Goal: Check status: Check status

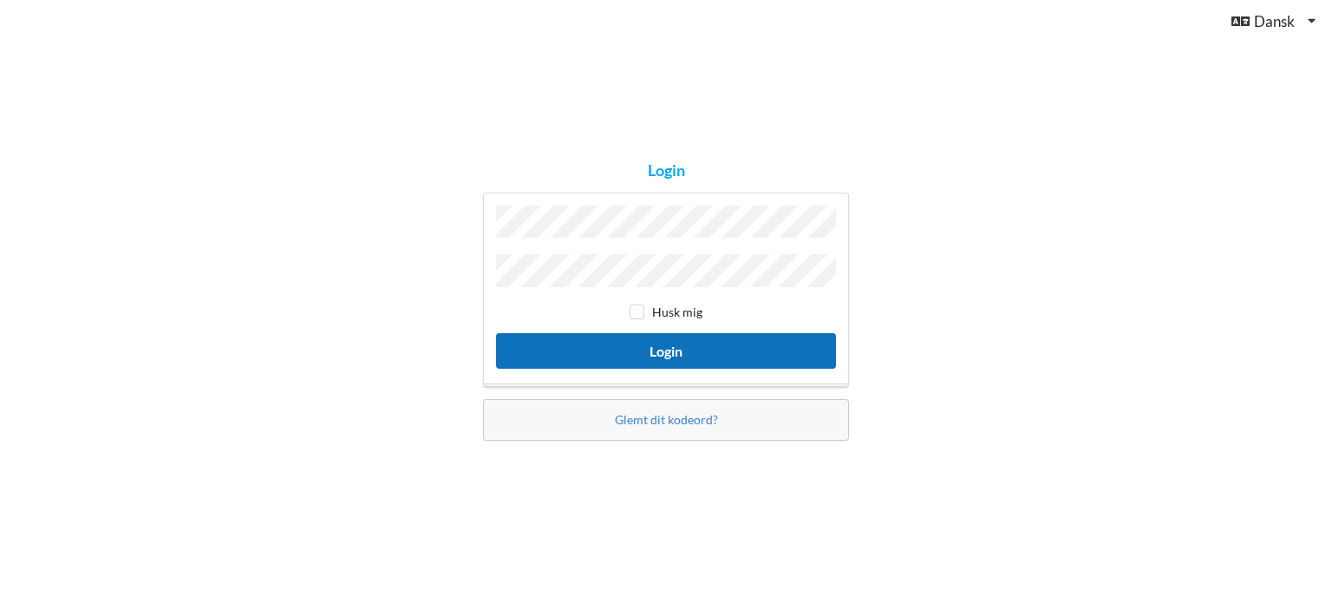
click at [663, 345] on button "Login" at bounding box center [666, 351] width 340 height 36
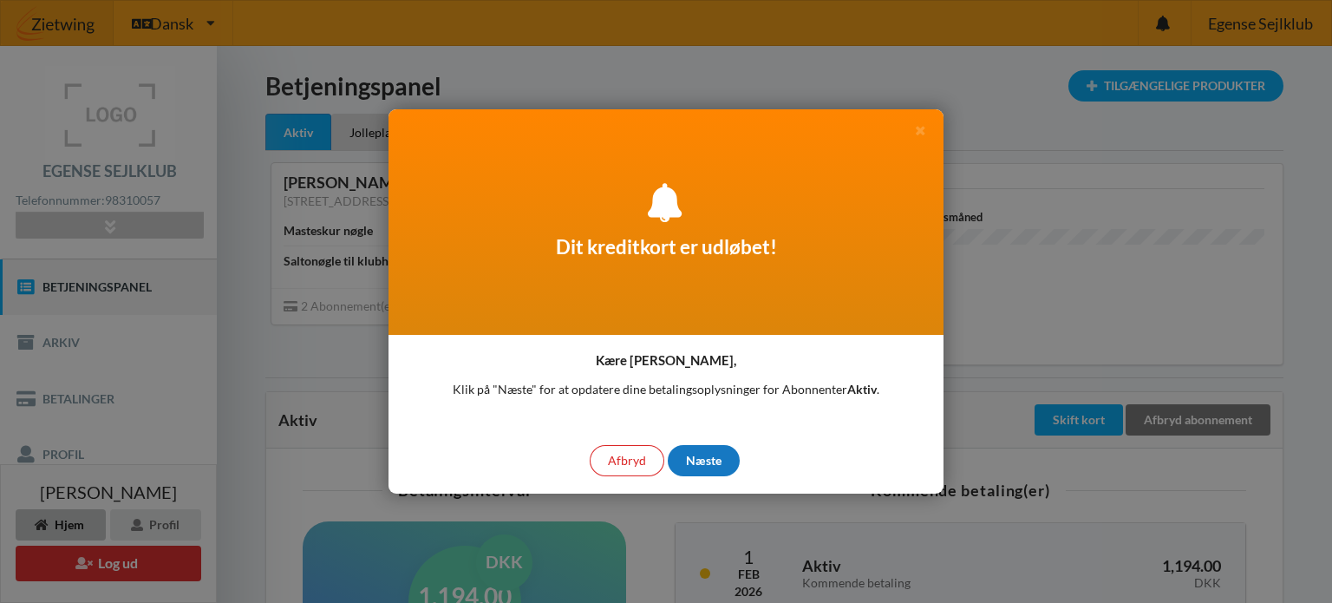
click at [709, 458] on div "Næste" at bounding box center [704, 460] width 72 height 31
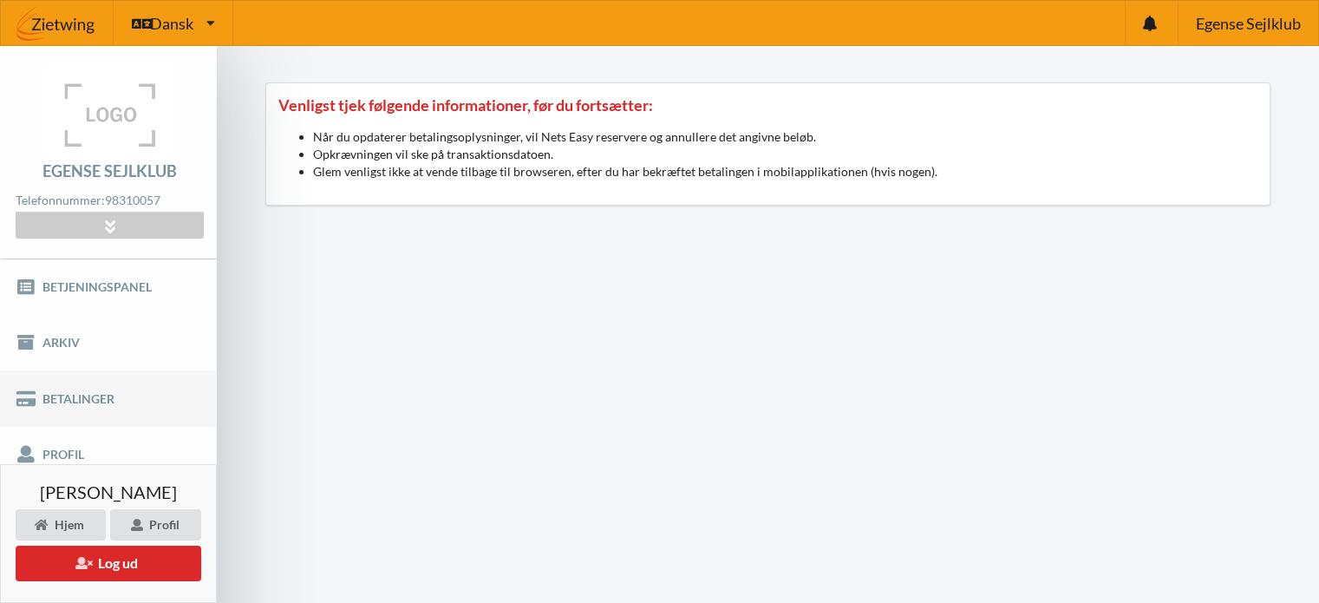
click at [117, 374] on link "Betalinger" at bounding box center [108, 398] width 217 height 56
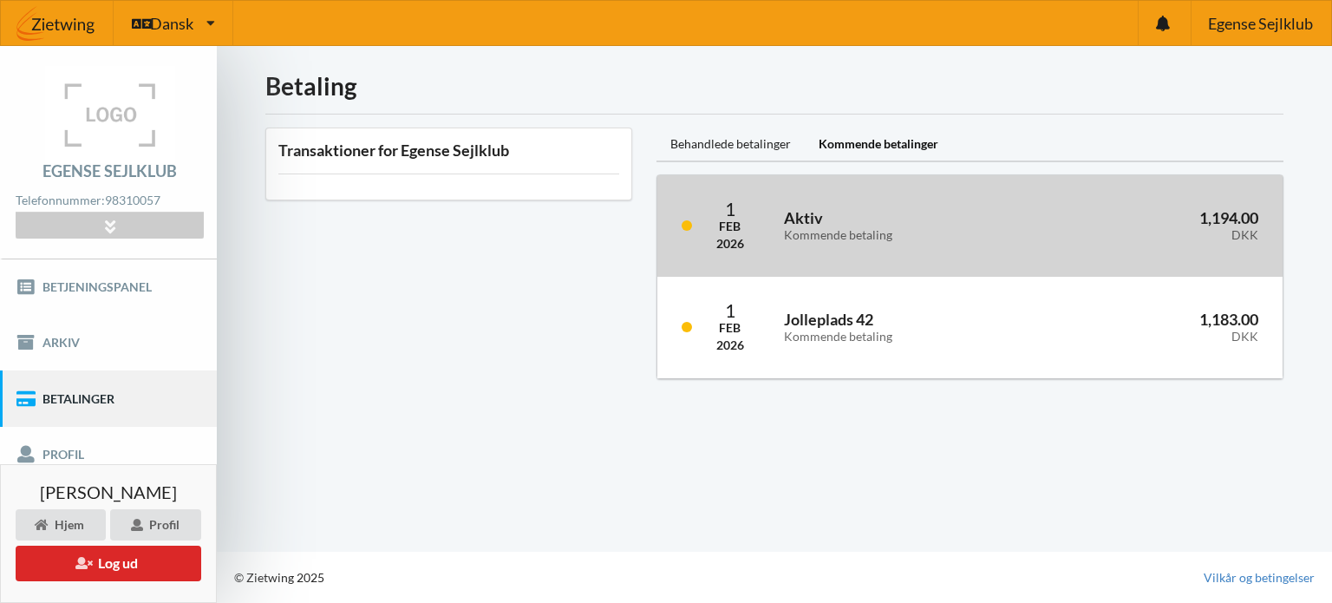
click at [806, 214] on h3 "Aktiv Kommende betaling" at bounding box center [909, 225] width 250 height 35
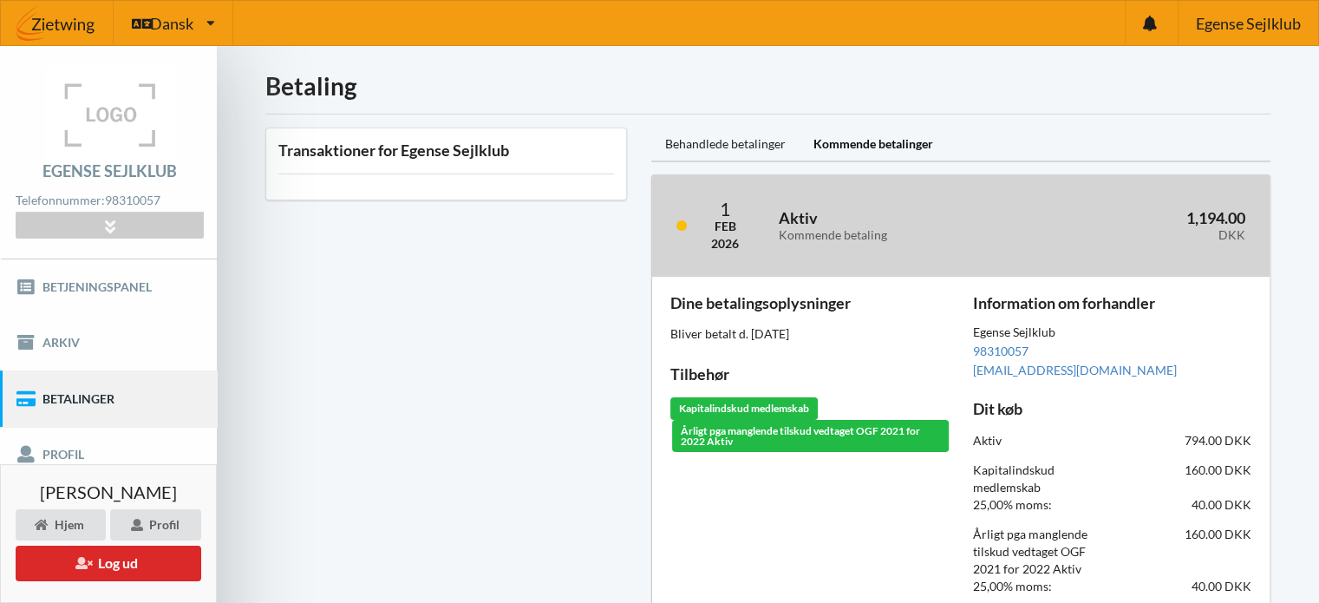
click at [820, 228] on div "Kommende betaling" at bounding box center [901, 235] width 245 height 15
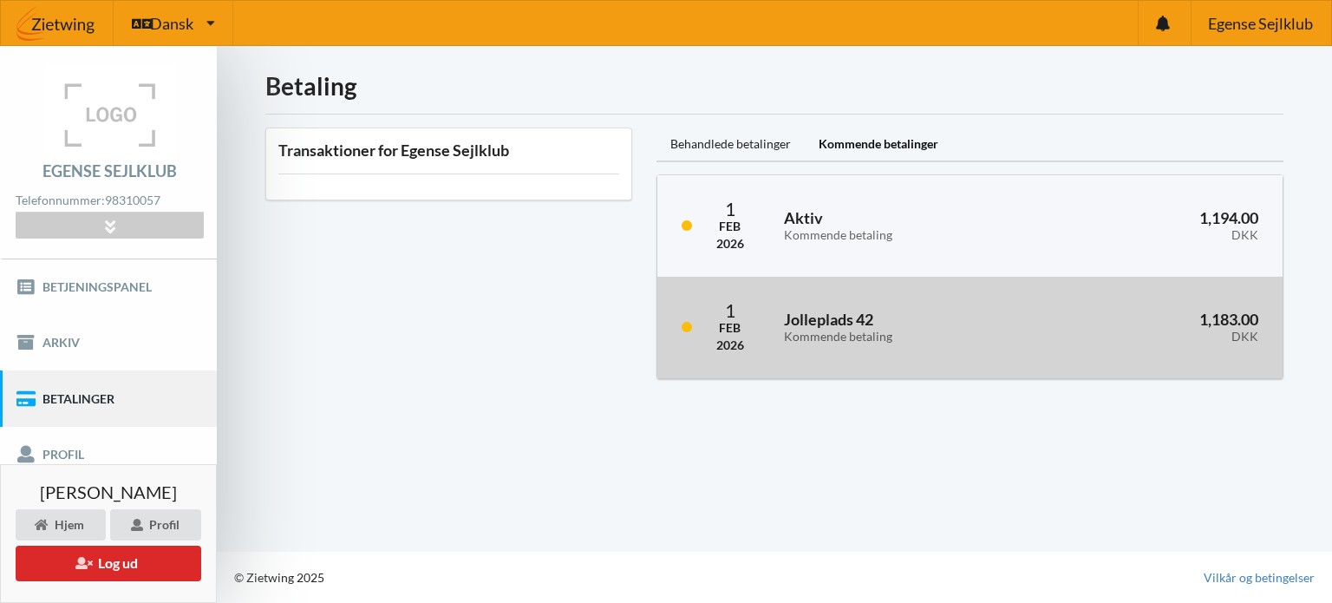
click at [811, 321] on h3 "Jolleplads 42 Kommende betaling" at bounding box center [909, 327] width 250 height 35
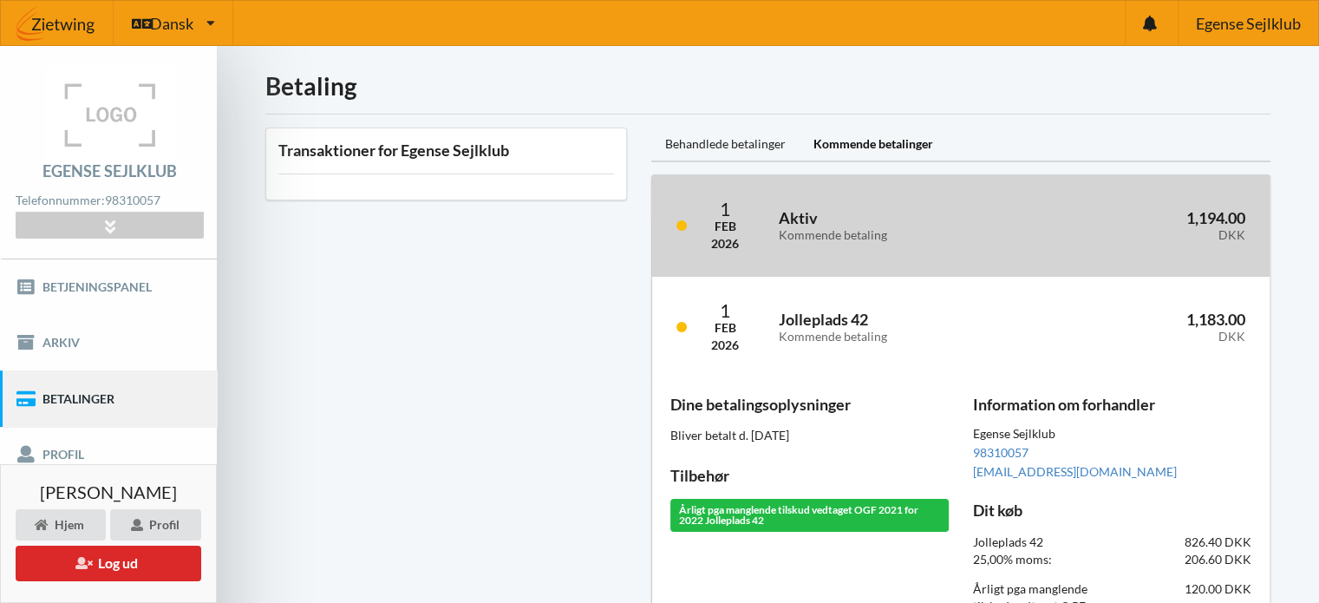
click at [805, 235] on div "Kommende betaling" at bounding box center [901, 235] width 245 height 15
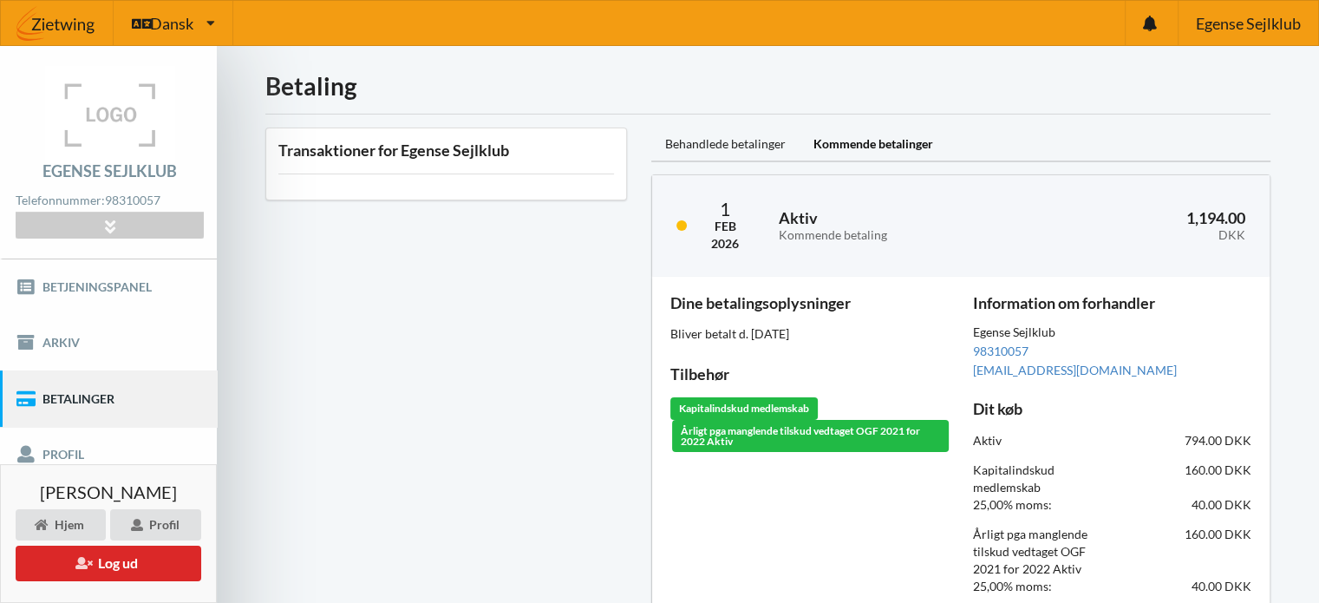
click at [793, 339] on div "Bliver betalt d. [DATE]" at bounding box center [809, 333] width 278 height 17
click at [850, 137] on div "Kommende betalinger" at bounding box center [873, 144] width 147 height 35
click at [845, 135] on div "Kommende betalinger" at bounding box center [873, 144] width 147 height 35
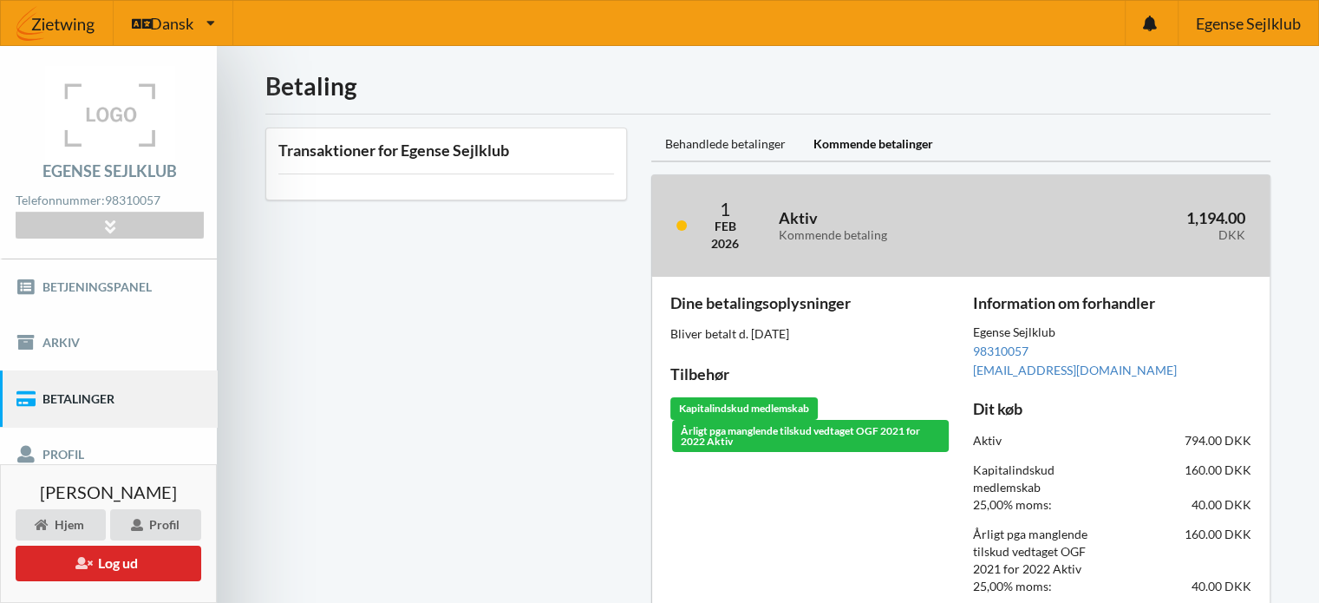
click at [830, 229] on div "Kommende betaling" at bounding box center [901, 235] width 245 height 15
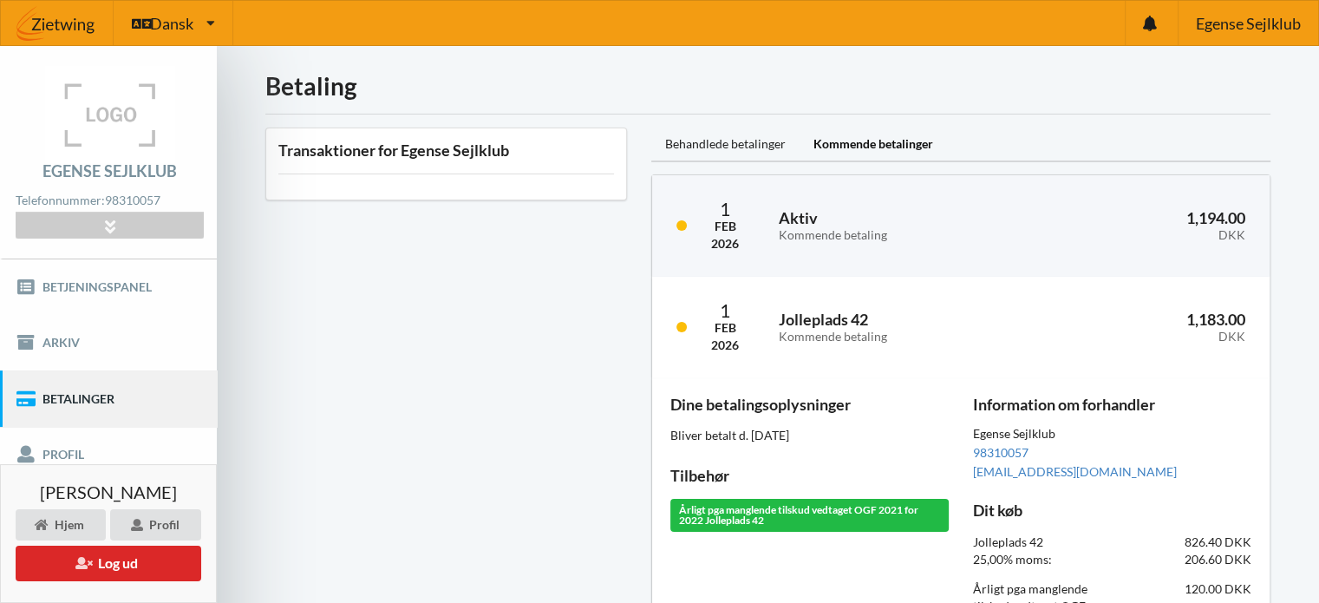
click at [857, 134] on div "Kommende betalinger" at bounding box center [873, 144] width 147 height 35
click at [469, 149] on h3 "Transaktioner for Egense Sejlklub" at bounding box center [446, 150] width 336 height 20
click at [756, 141] on div "Behandlede betalinger" at bounding box center [725, 144] width 148 height 35
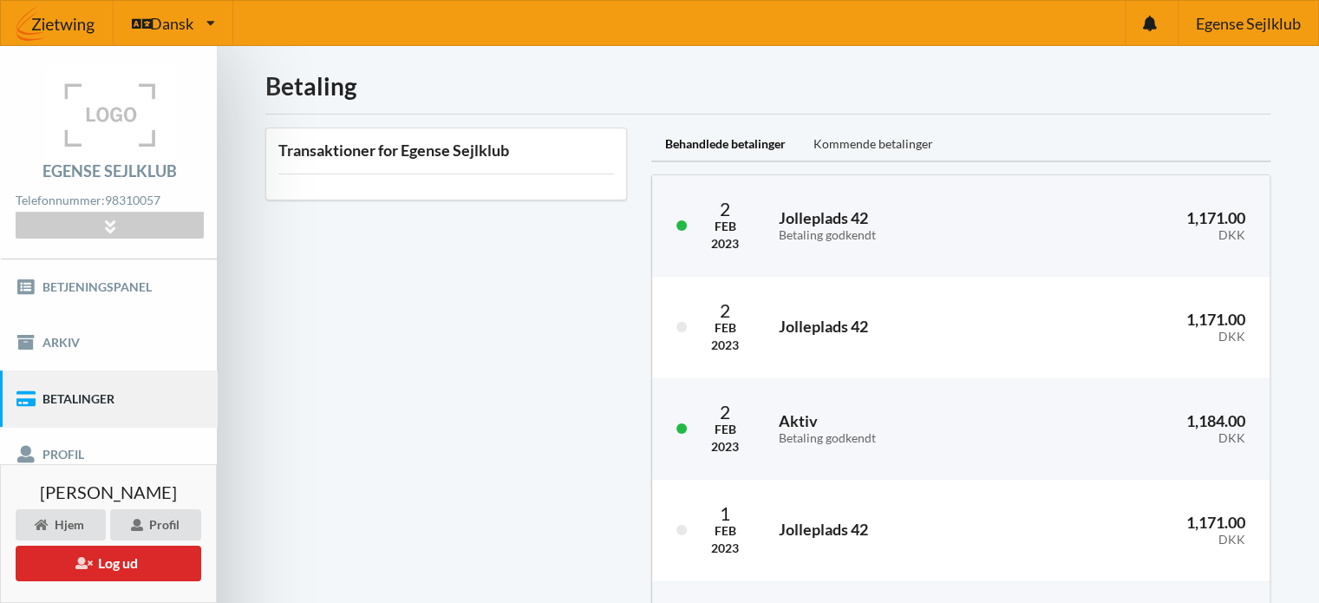
click at [883, 147] on div "Kommende betalinger" at bounding box center [873, 144] width 147 height 35
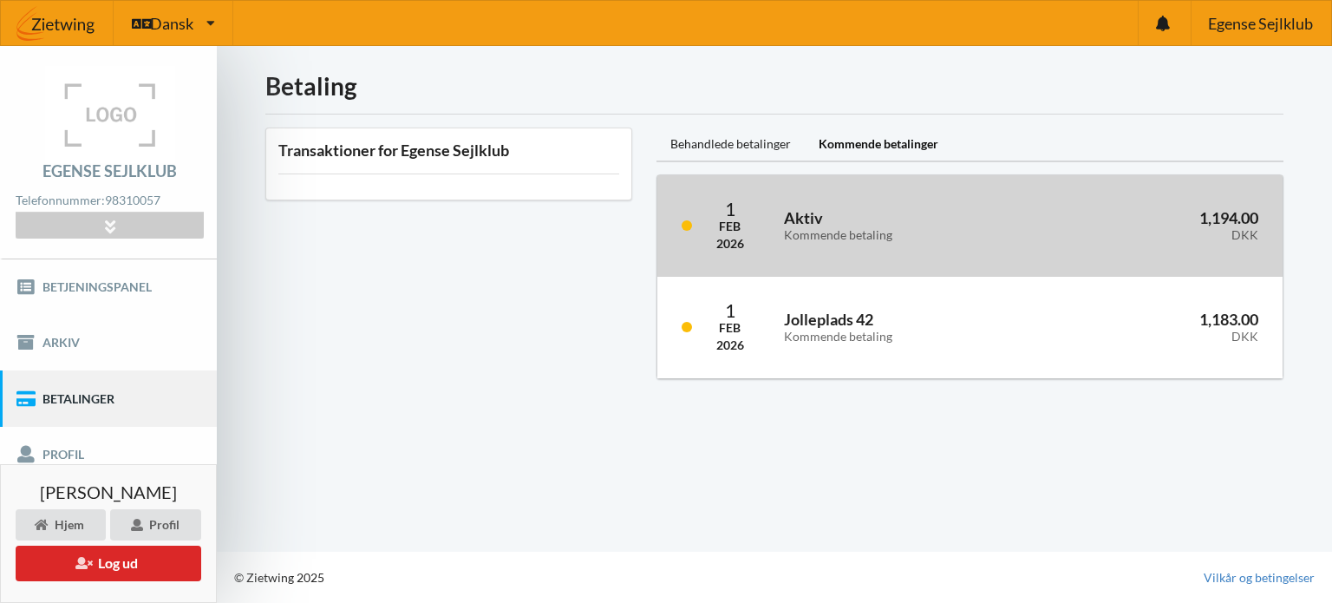
click at [846, 218] on h3 "Aktiv Kommende betaling" at bounding box center [909, 225] width 250 height 35
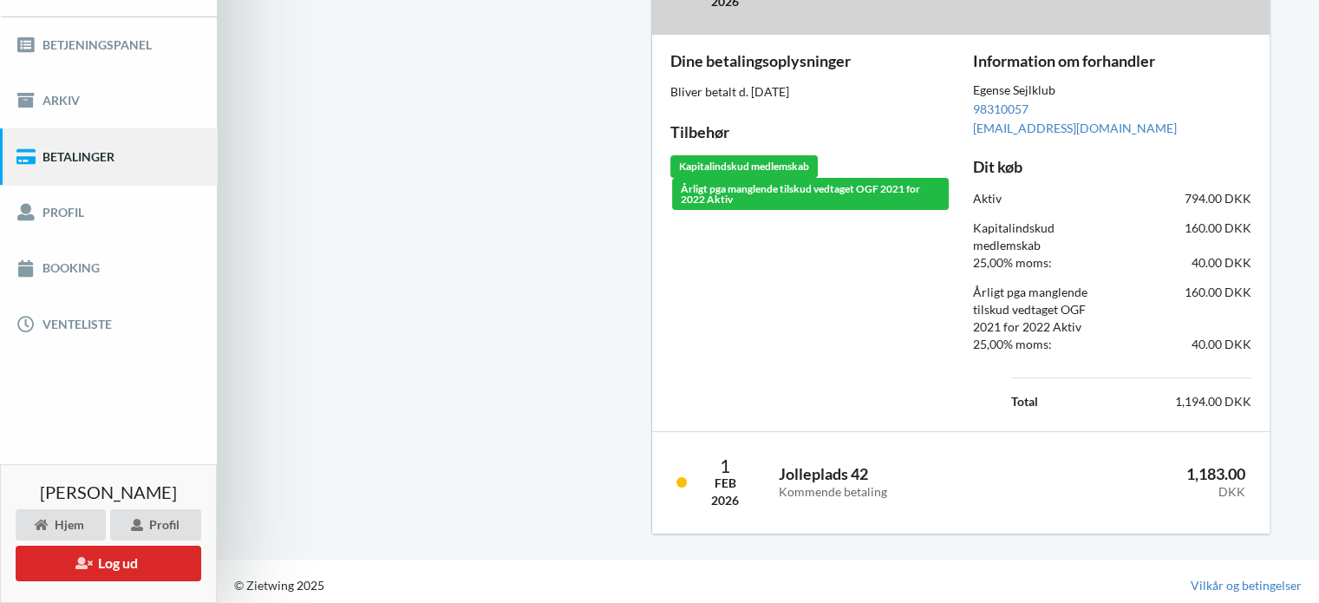
scroll to position [248, 0]
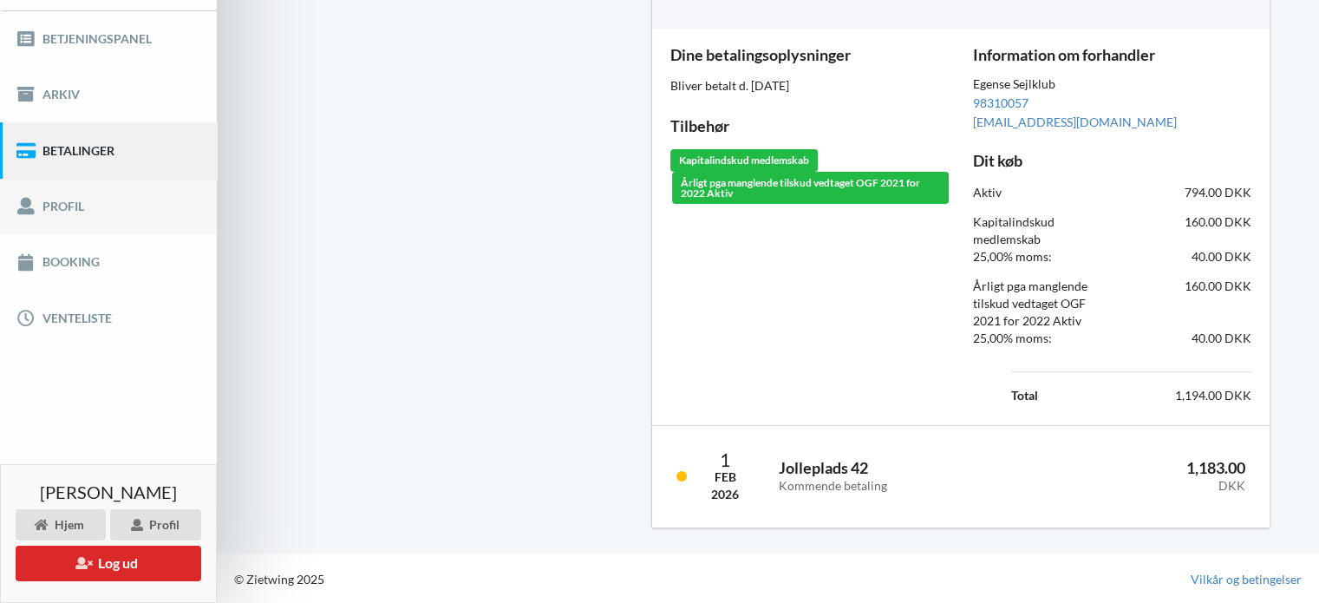
click at [75, 193] on link "Profil" at bounding box center [108, 207] width 217 height 56
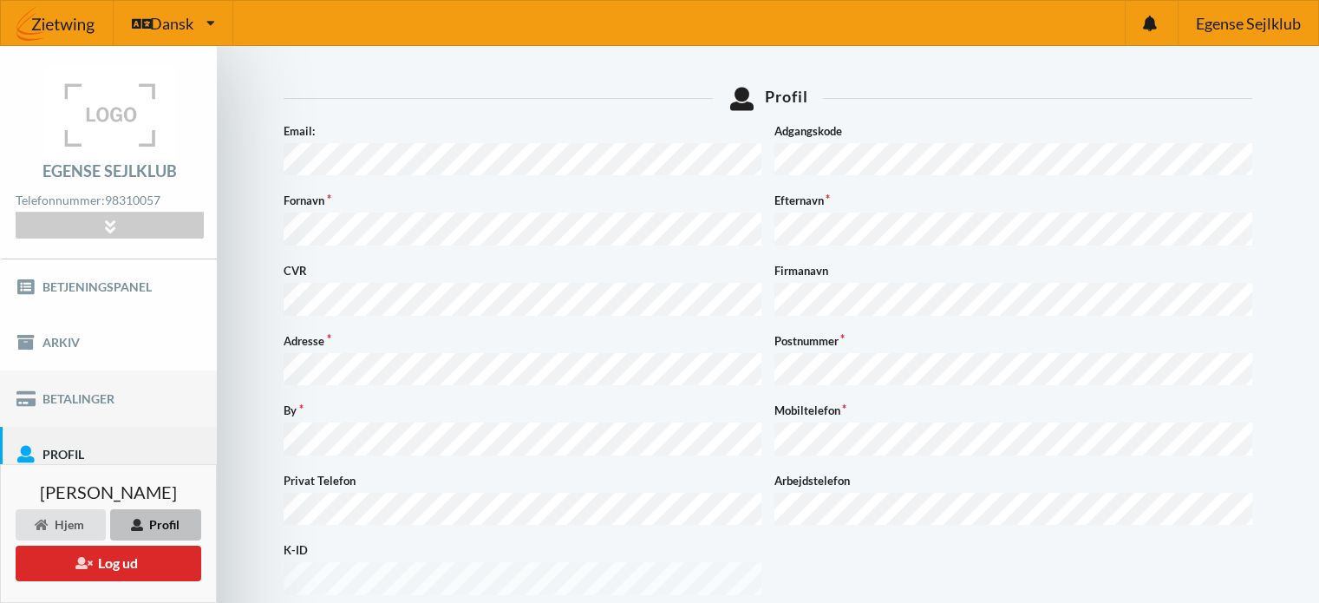
click at [66, 395] on link "Betalinger" at bounding box center [108, 398] width 217 height 56
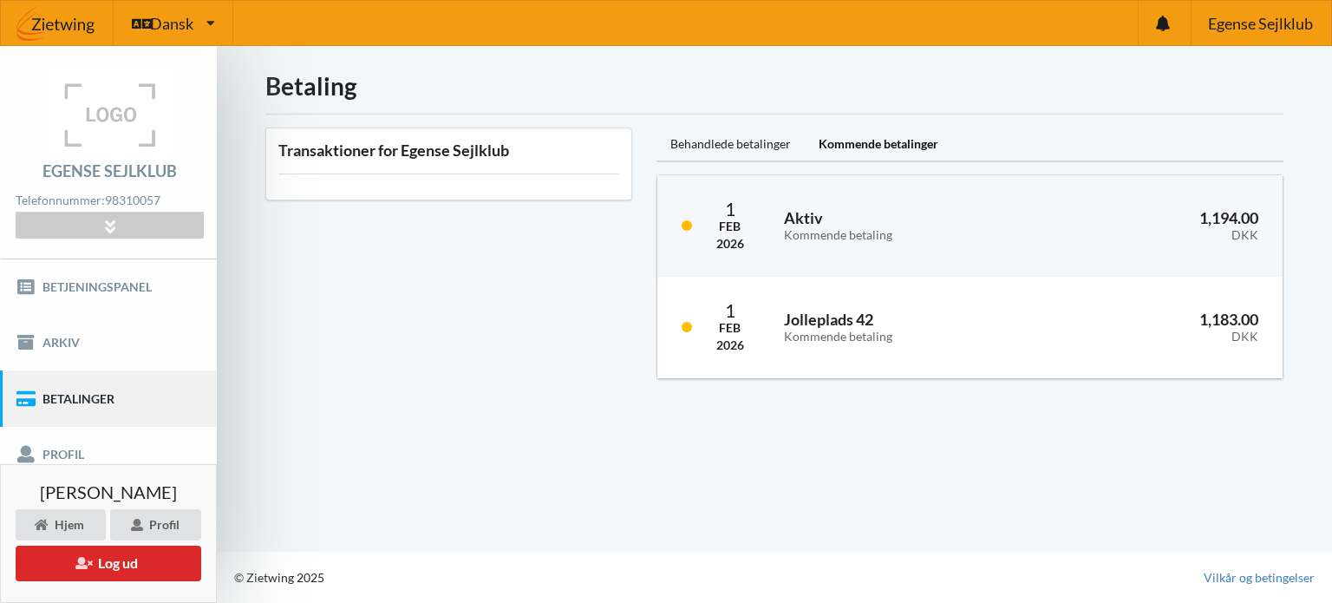
click at [298, 155] on h3 "Transaktioner for Egense Sejlklub" at bounding box center [448, 150] width 341 height 20
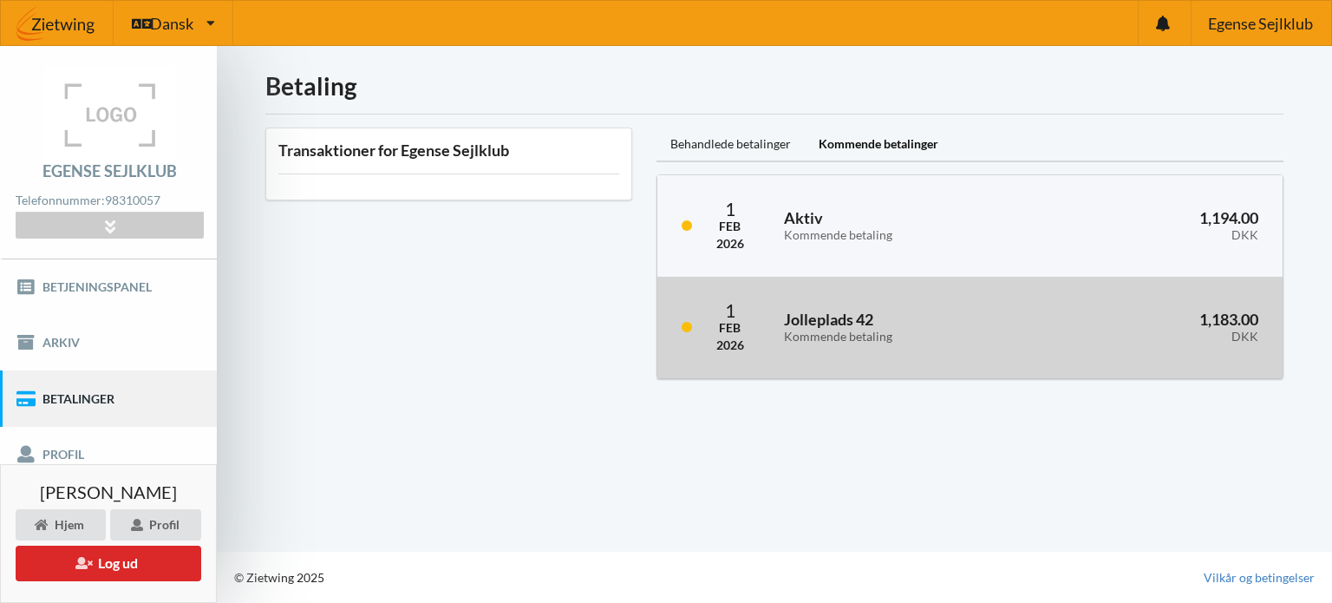
click at [808, 304] on div "Jolleplads 42 Kommende betaling" at bounding box center [909, 327] width 274 height 56
